Goal: Task Accomplishment & Management: Manage account settings

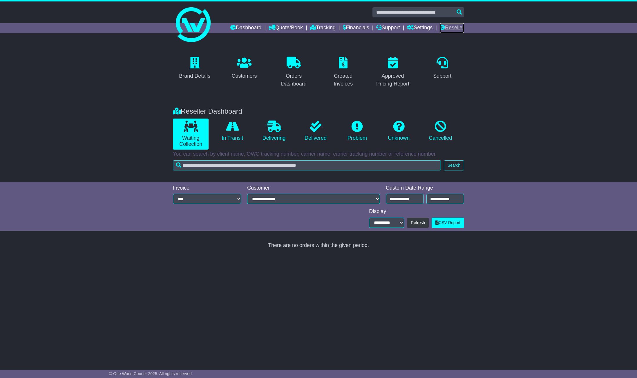
click at [454, 26] on link "Reseller" at bounding box center [452, 28] width 24 height 10
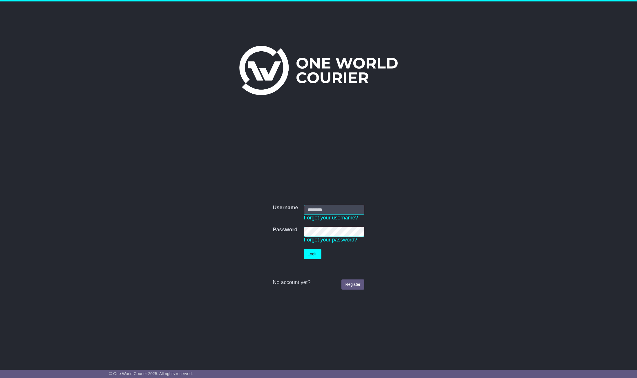
type input "**********"
click at [311, 256] on button "Login" at bounding box center [312, 254] width 17 height 10
